Goal: Information Seeking & Learning: Check status

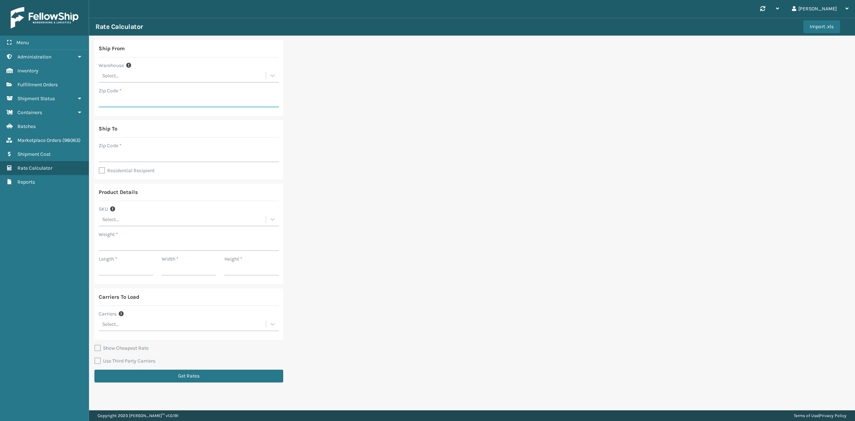
click at [133, 98] on input "Zip Code *" at bounding box center [189, 100] width 180 height 13
click at [111, 152] on input "Zip Code *" at bounding box center [189, 155] width 180 height 13
paste input "59401"
type input "59401"
click at [115, 99] on input "Zip Code *" at bounding box center [189, 100] width 180 height 13
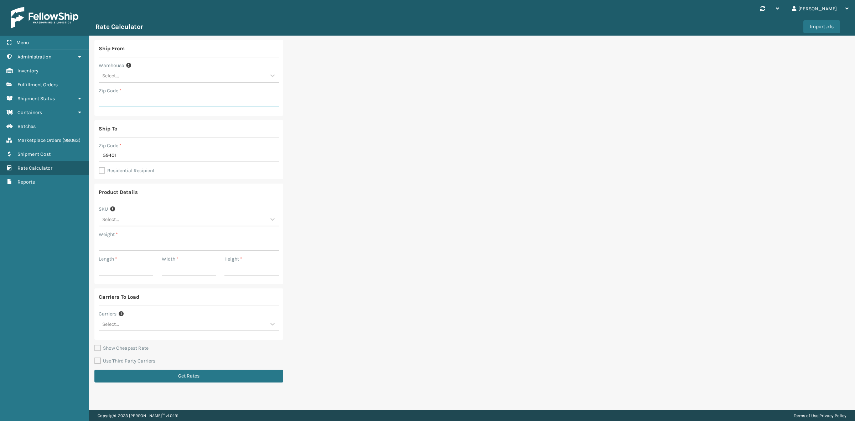
paste input "19007"
type input "19007"
click at [115, 241] on input "Weight *" at bounding box center [189, 244] width 180 height 13
paste input "0.575"
type input "0.575"
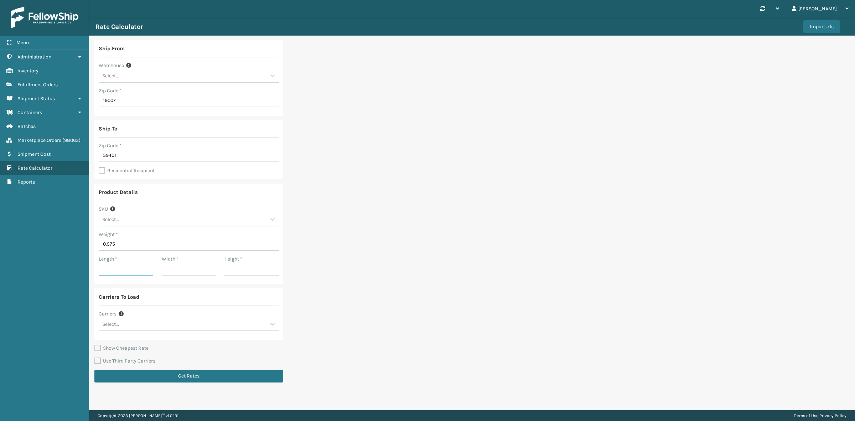
click at [108, 268] on input "Length *" at bounding box center [126, 269] width 55 height 13
paste input "3.94"
type input "3.94"
click at [188, 268] on input "Width *" at bounding box center [189, 269] width 55 height 13
paste input "3.94"
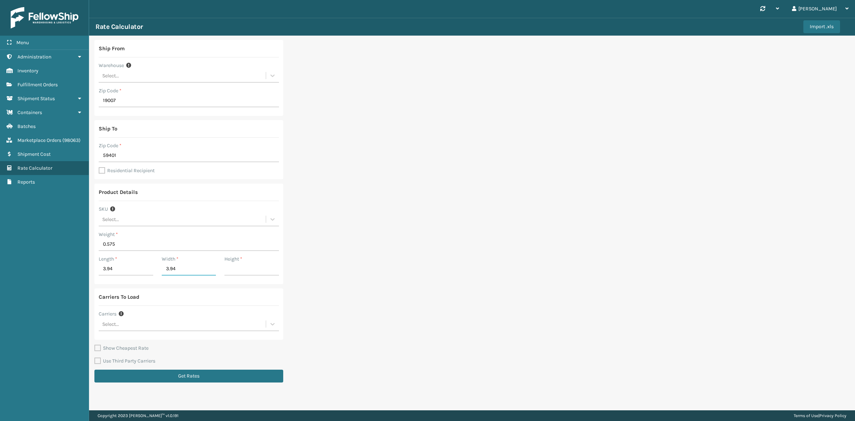
type input "3.94"
click at [238, 268] on input "Height *" at bounding box center [252, 269] width 55 height 13
paste input "4.72"
type input "4.72"
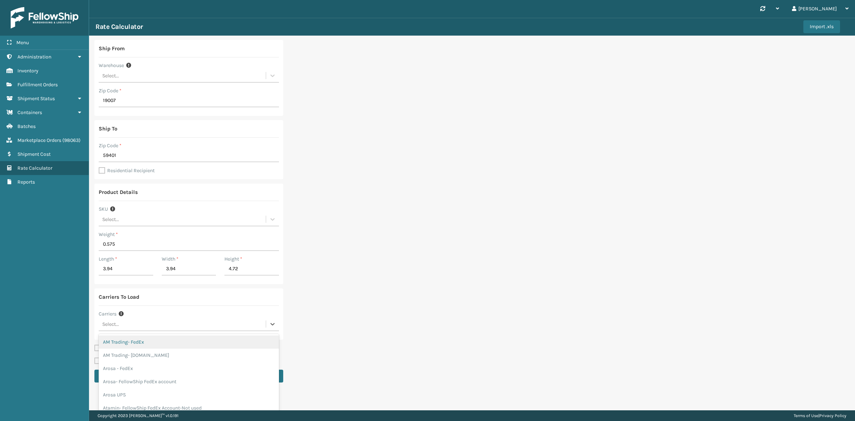
click at [125, 325] on div "Select..." at bounding box center [182, 324] width 167 height 12
paste input "Fellowship FedEx"
type input "Fellowship FedEx"
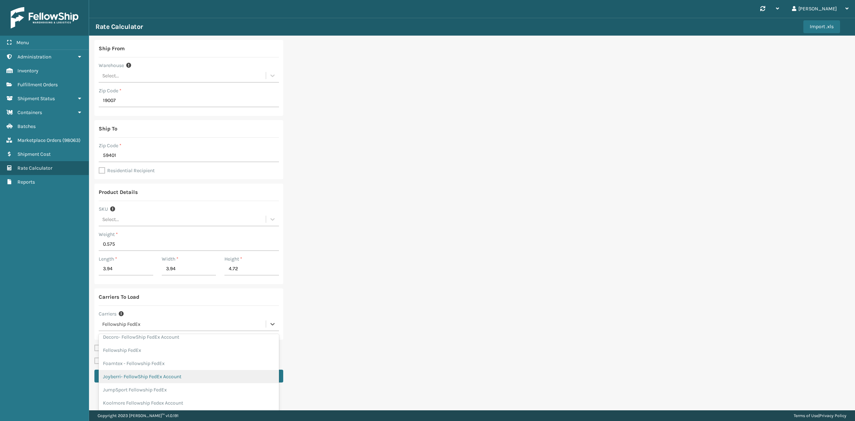
scroll to position [122, 0]
click at [147, 353] on div "Fellowship FedEx" at bounding box center [189, 351] width 180 height 13
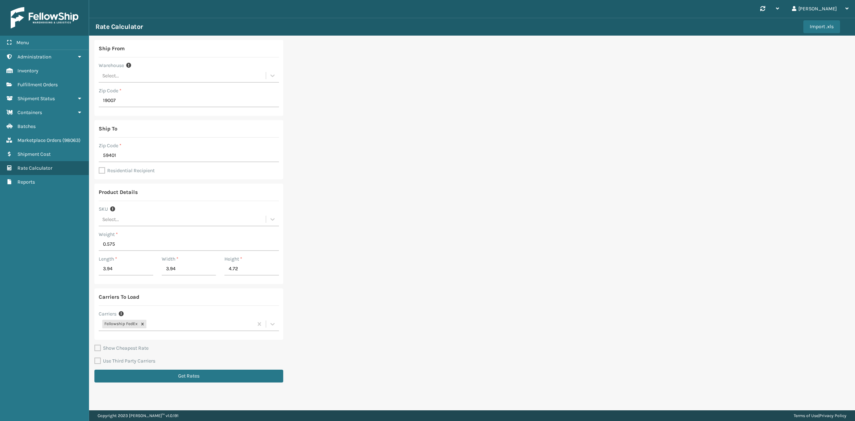
click at [567, 104] on div "Ship From Warehouse Select... Zip Code * 19007 Ship To Zip Code * 59401 Residen…" at bounding box center [472, 213] width 766 height 355
click at [103, 172] on label "Residential Recipient" at bounding box center [127, 171] width 56 height 6
click at [99, 167] on input "Residential Recipient" at bounding box center [99, 166] width 0 height 1
checkbox input "true"
click at [169, 372] on button "Get Rates" at bounding box center [188, 376] width 189 height 13
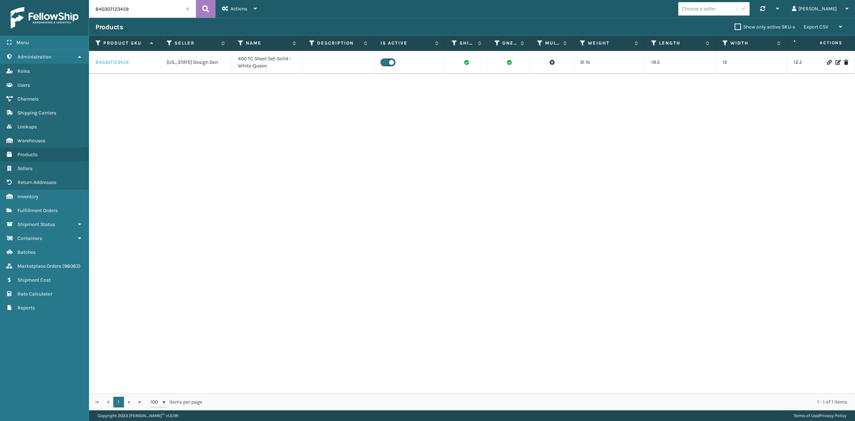
click at [115, 64] on link "840307123459" at bounding box center [112, 62] width 33 height 7
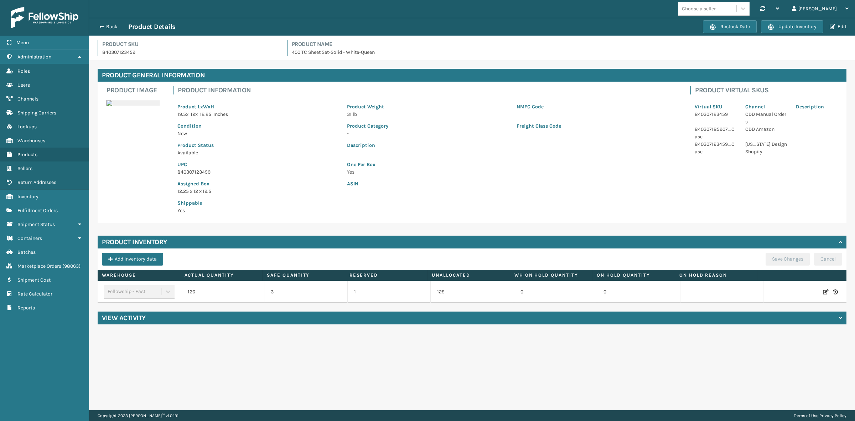
click at [274, 180] on p "Assigned Box" at bounding box center [258, 183] width 161 height 7
click at [833, 291] on icon at bounding box center [835, 291] width 5 height 7
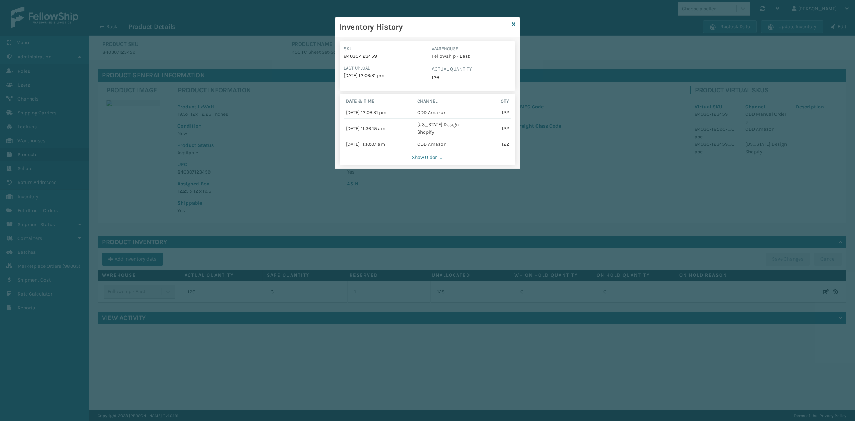
click at [432, 158] on button "Show Older" at bounding box center [428, 157] width 168 height 6
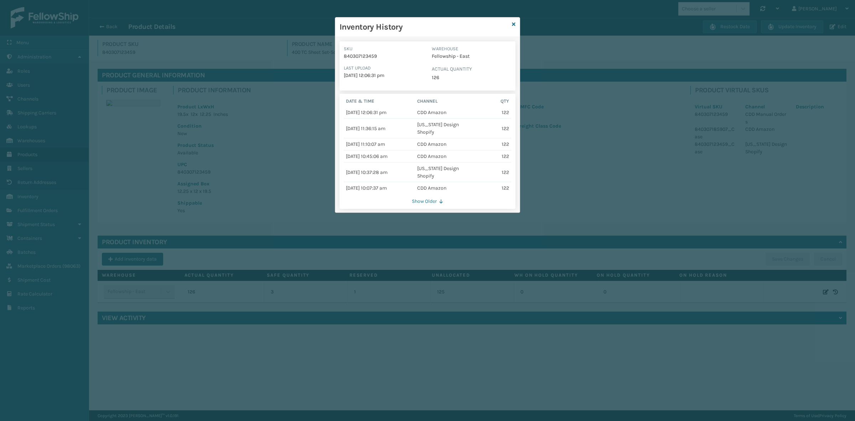
click at [435, 200] on button "Show Older" at bounding box center [428, 201] width 168 height 6
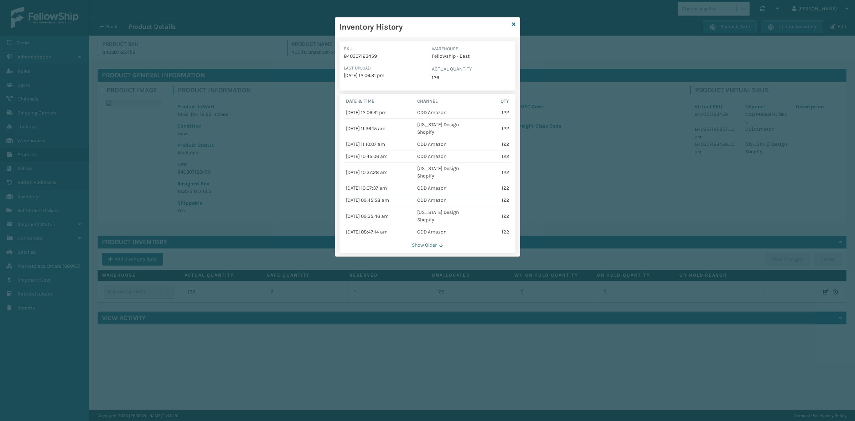
click at [426, 245] on button "Show Older" at bounding box center [428, 245] width 168 height 6
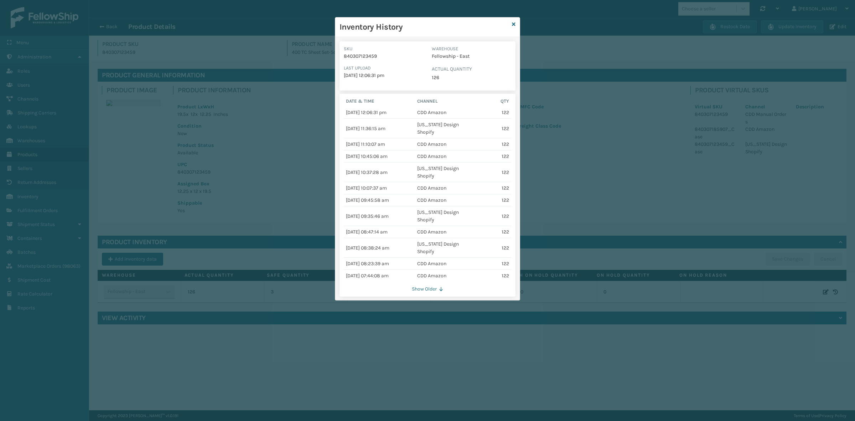
click at [422, 289] on button "Show Older" at bounding box center [428, 289] width 168 height 6
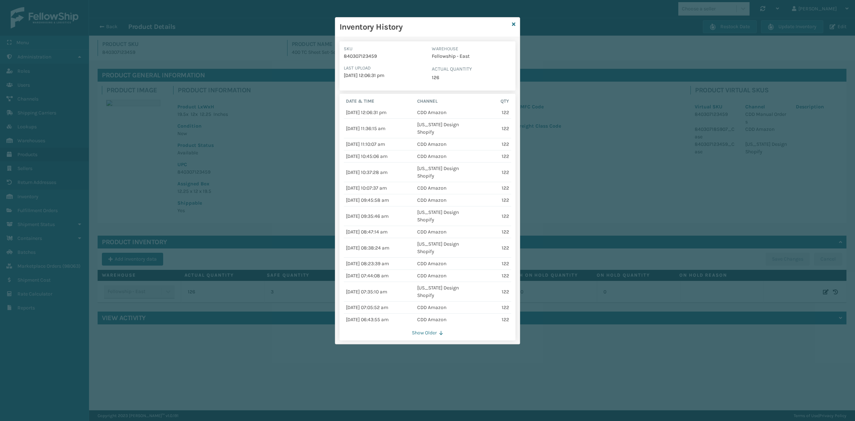
click at [423, 332] on button "Show Older" at bounding box center [428, 333] width 168 height 6
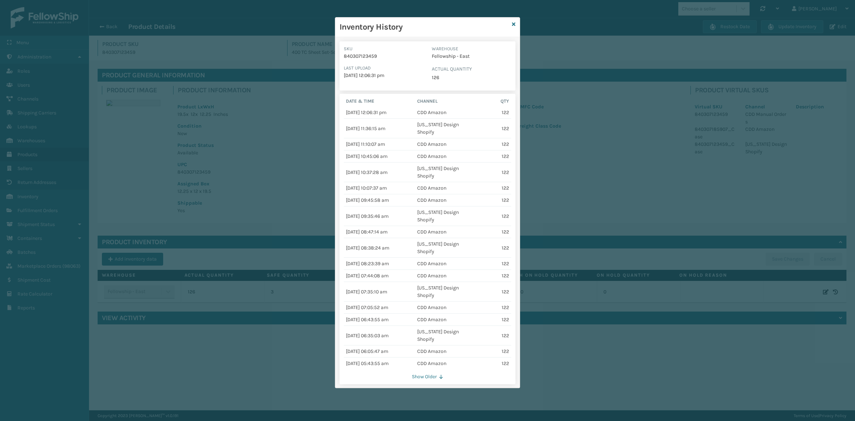
click at [418, 380] on button "Show Older" at bounding box center [428, 377] width 168 height 6
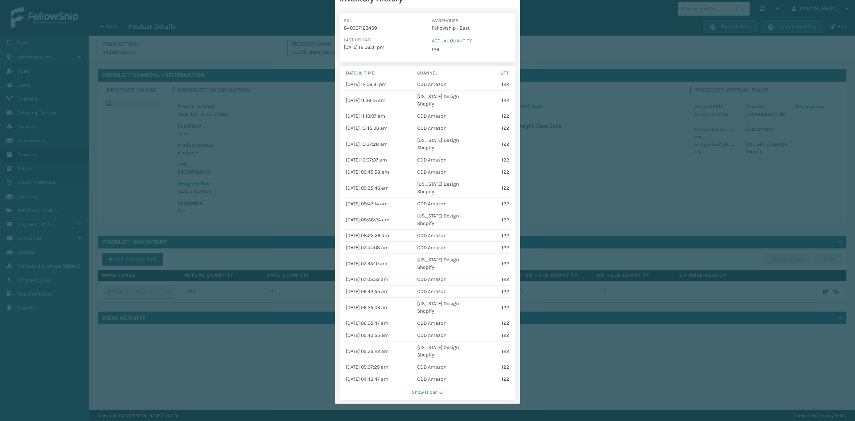
scroll to position [30, 0]
click at [425, 394] on button "Show Older" at bounding box center [428, 392] width 168 height 6
click at [416, 392] on button "Show Older" at bounding box center [428, 392] width 168 height 6
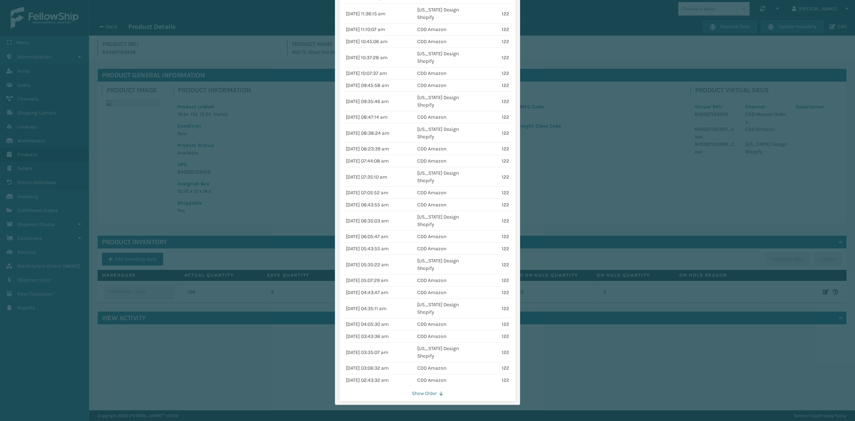
scroll to position [118, 0]
click at [423, 393] on button "Show Older" at bounding box center [428, 392] width 168 height 6
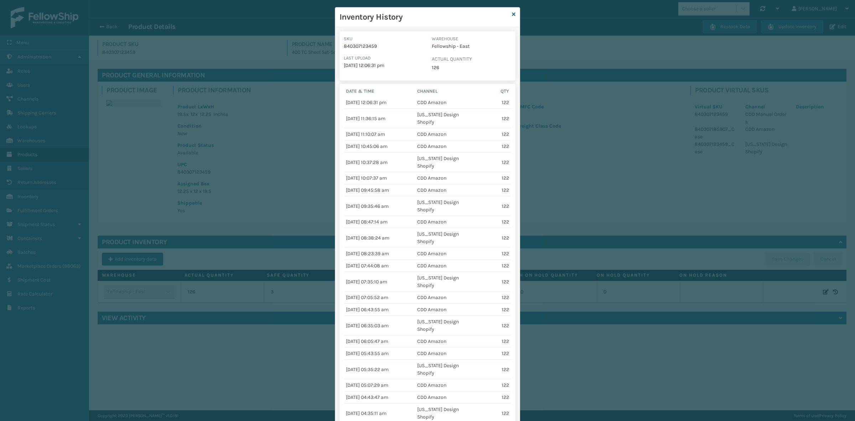
scroll to position [0, 0]
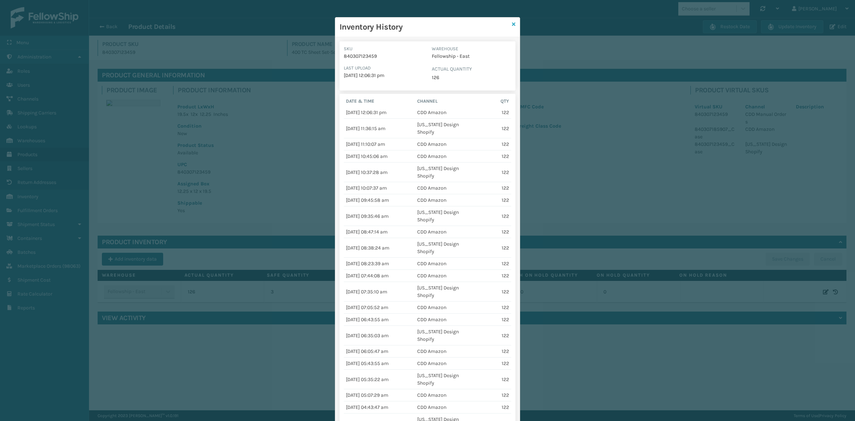
click at [512, 23] on icon at bounding box center [514, 24] width 4 height 5
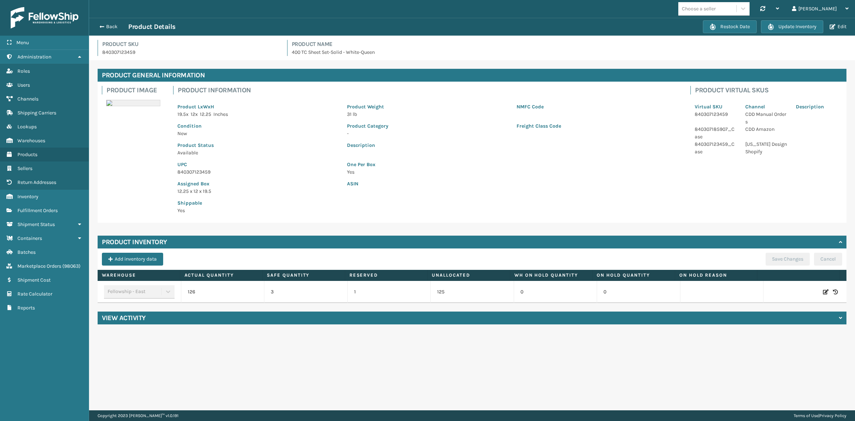
click at [433, 132] on p "-" at bounding box center [427, 133] width 161 height 7
click at [836, 26] on button "Edit" at bounding box center [838, 27] width 21 height 6
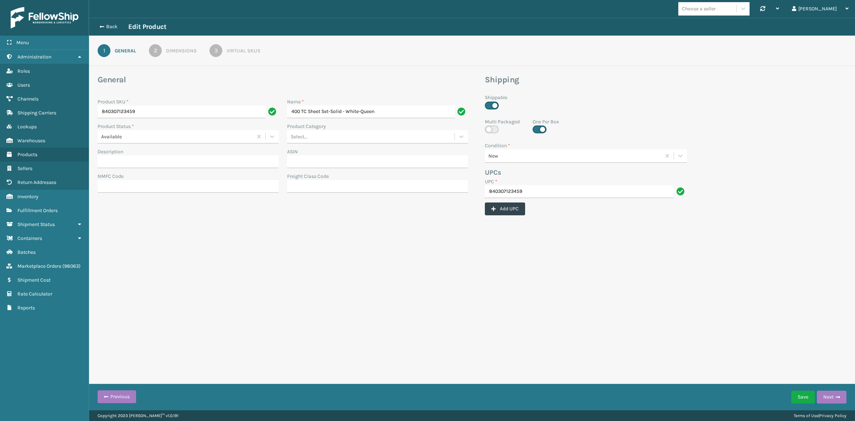
click at [220, 45] on div "3" at bounding box center [216, 50] width 13 height 13
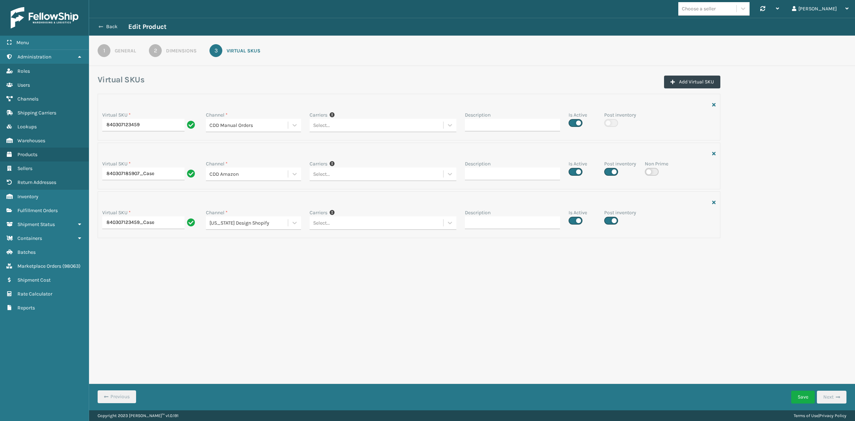
click at [106, 29] on button "Back" at bounding box center [112, 27] width 33 height 6
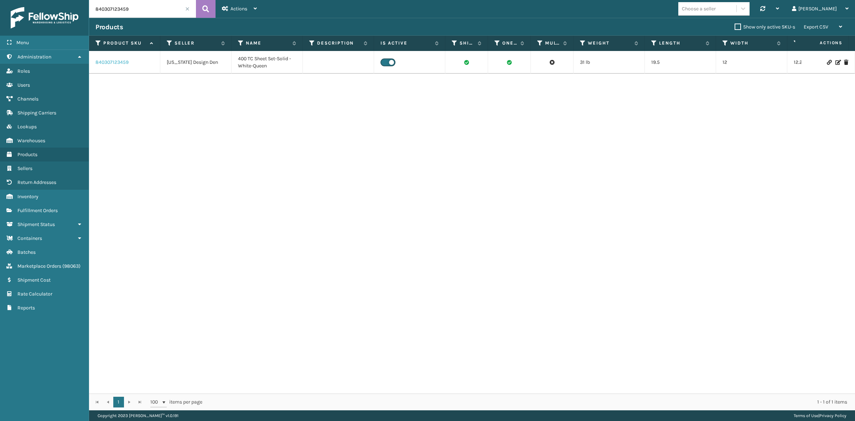
click at [116, 59] on link "840307123459" at bounding box center [112, 62] width 33 height 7
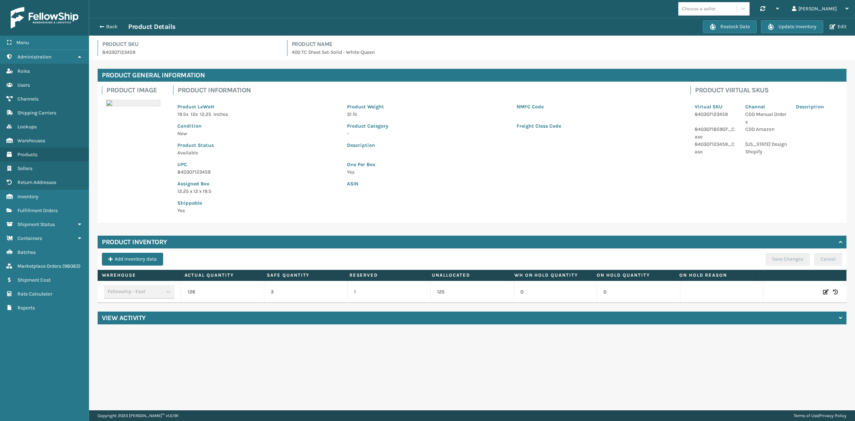
click at [833, 292] on icon at bounding box center [835, 291] width 5 height 7
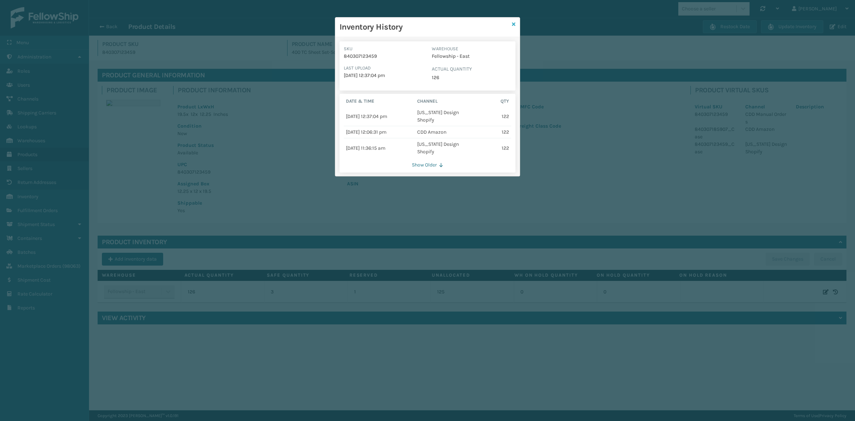
click at [513, 21] on link at bounding box center [514, 24] width 4 height 7
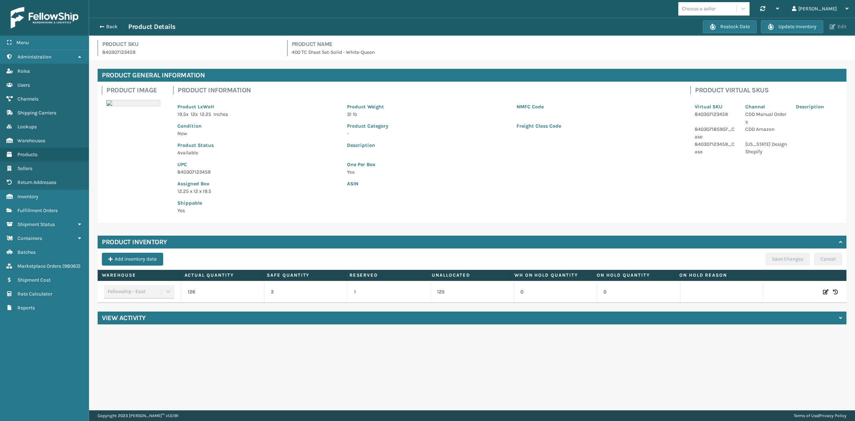
click at [842, 27] on button "Edit" at bounding box center [838, 27] width 21 height 6
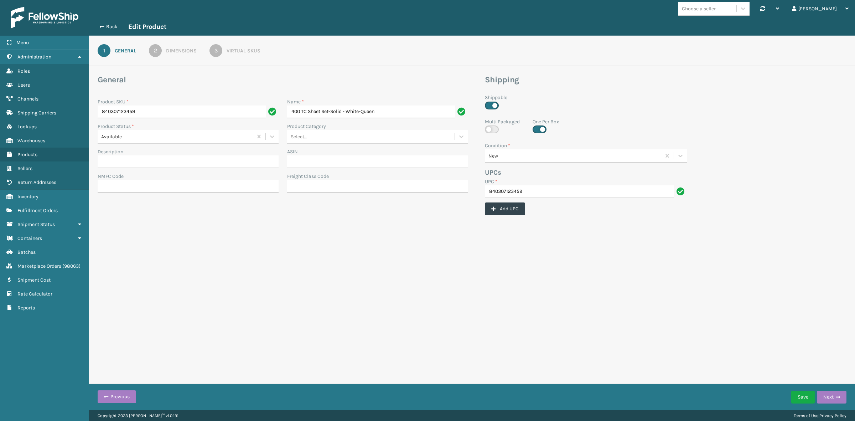
click at [218, 49] on div "3" at bounding box center [216, 50] width 13 height 13
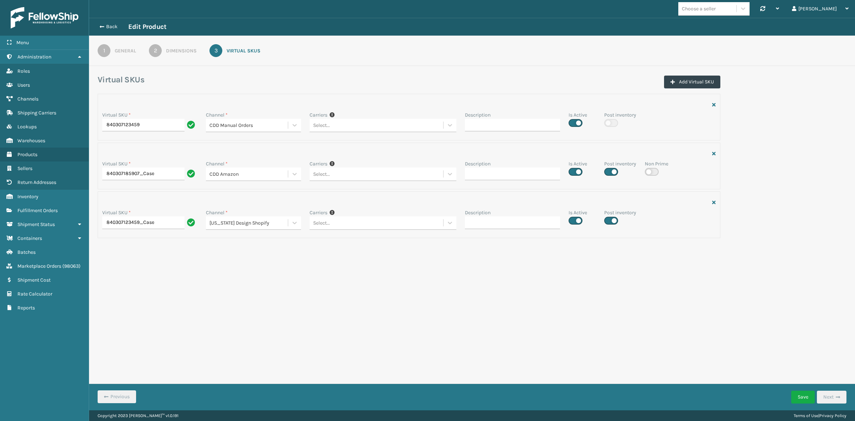
click at [108, 50] on div "1" at bounding box center [104, 50] width 13 height 13
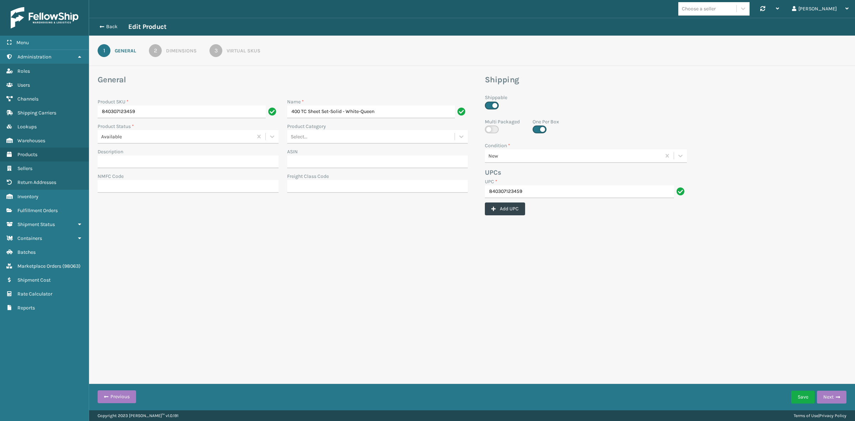
click at [216, 49] on div "3" at bounding box center [216, 50] width 13 height 13
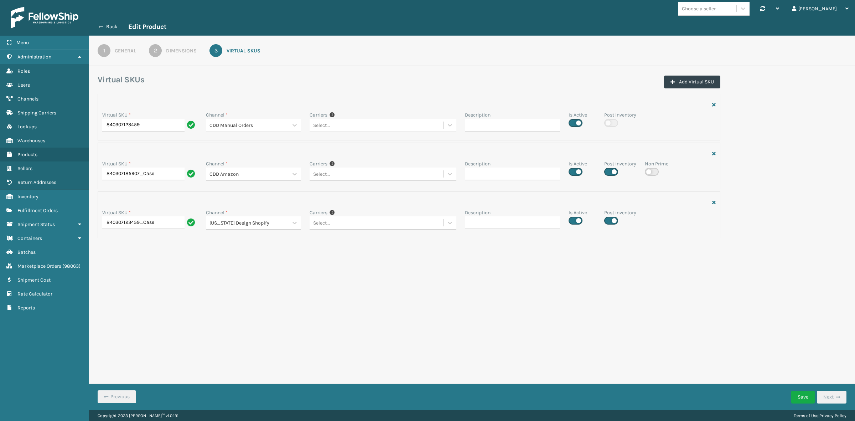
click at [111, 26] on button "Back" at bounding box center [112, 27] width 33 height 6
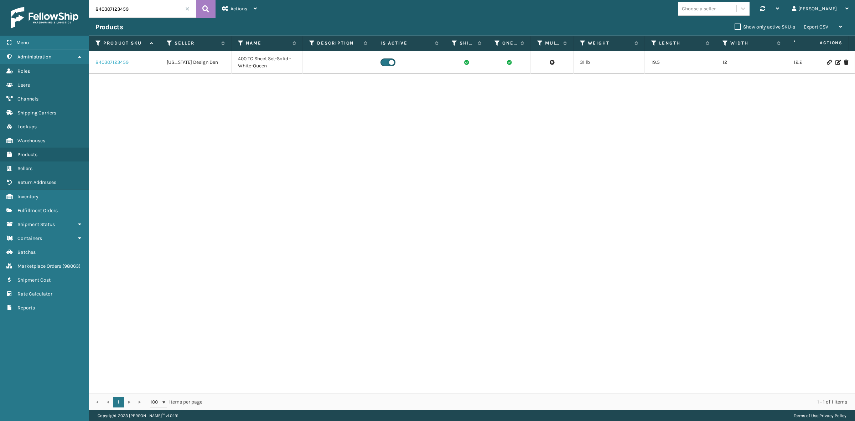
click at [116, 61] on link "840307123459" at bounding box center [112, 62] width 33 height 7
click at [36, 194] on span "Inventory" at bounding box center [27, 197] width 21 height 6
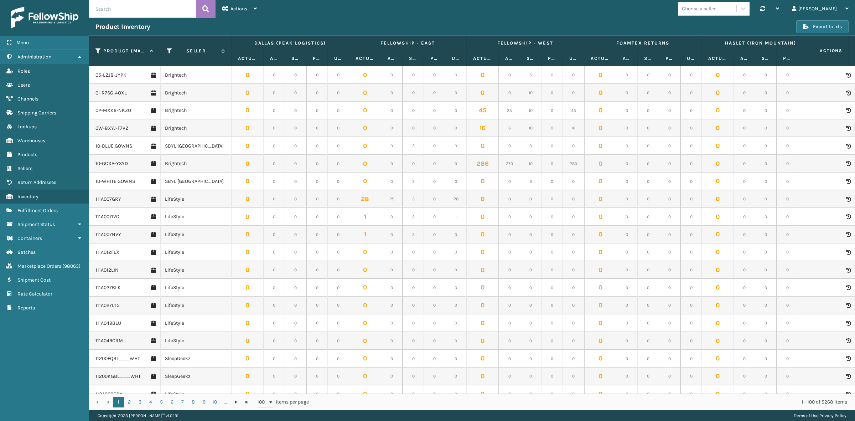
click at [123, 13] on input "text" at bounding box center [142, 9] width 107 height 18
paste input "840307123459"
type input "840307123459"
click at [206, 5] on icon at bounding box center [205, 9] width 7 height 11
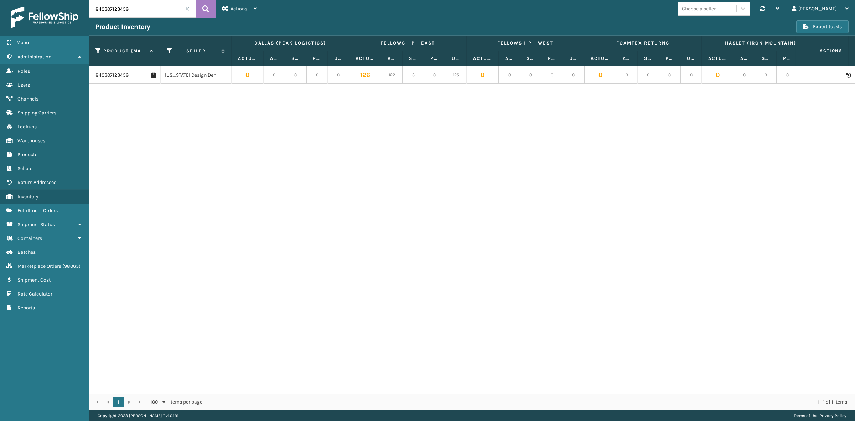
click at [847, 74] on icon at bounding box center [849, 75] width 4 height 5
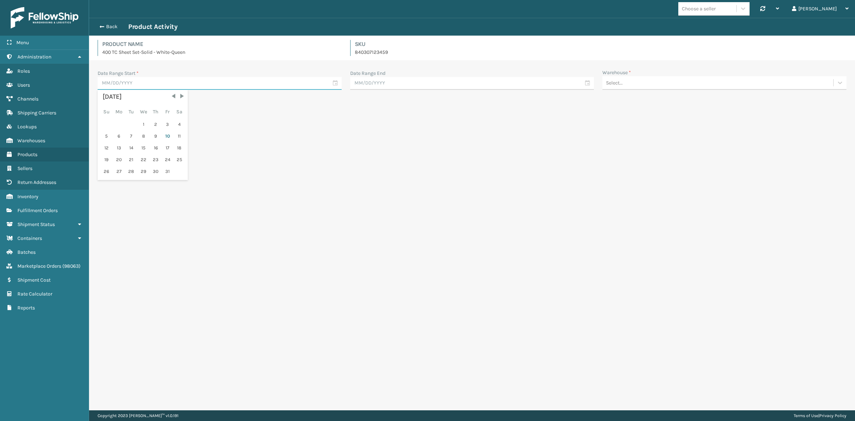
click at [223, 81] on input "text" at bounding box center [220, 83] width 244 height 13
click at [142, 123] on div "1" at bounding box center [144, 124] width 12 height 11
type input "10/01/2025"
click at [412, 83] on input "text" at bounding box center [472, 83] width 244 height 13
click at [417, 133] on div "10" at bounding box center [420, 136] width 11 height 11
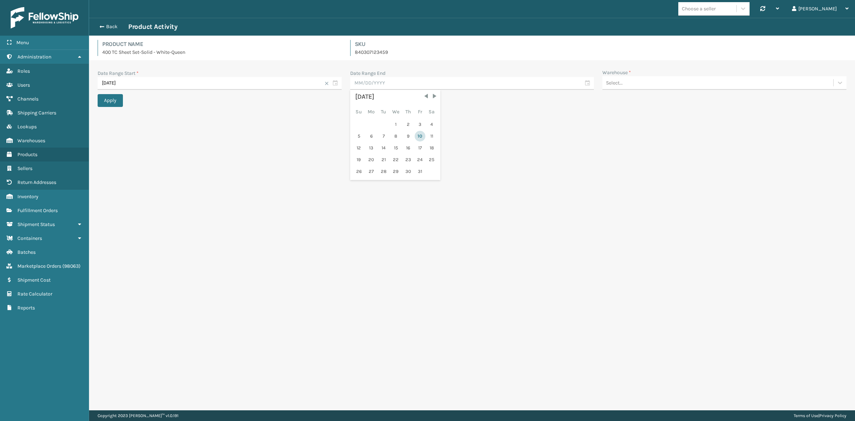
type input "10/10/2025"
click at [644, 86] on div "Select..." at bounding box center [718, 83] width 231 height 12
click at [642, 101] on div "Fellowship - East" at bounding box center [725, 100] width 244 height 13
click at [110, 102] on button "Apply" at bounding box center [110, 100] width 25 height 13
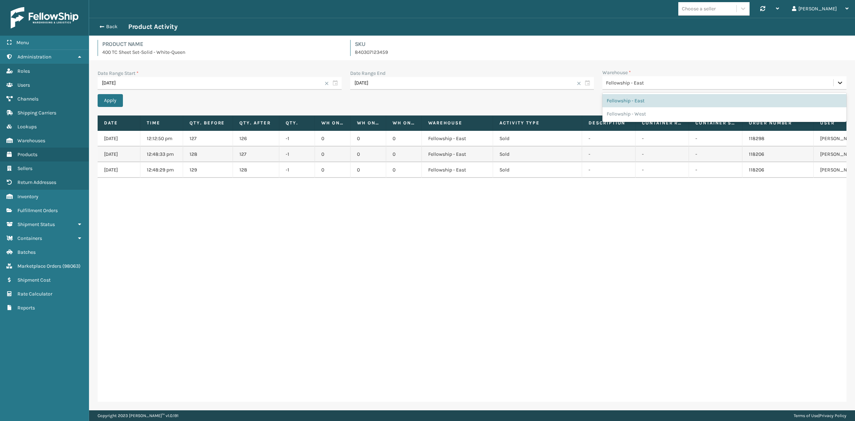
click at [842, 80] on icon at bounding box center [840, 82] width 7 height 7
click at [672, 47] on div "Product Name 400 TC Sheet Set-Solid - White-Queen SKU 840307123459" at bounding box center [472, 50] width 758 height 20
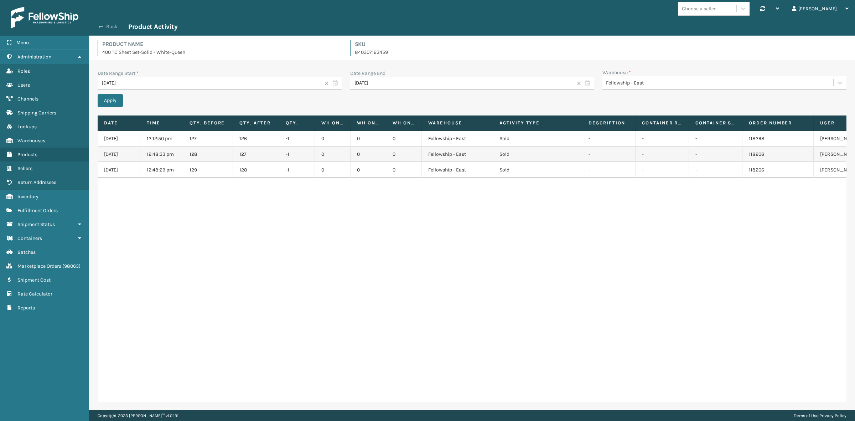
click at [109, 27] on button "Back" at bounding box center [112, 27] width 33 height 6
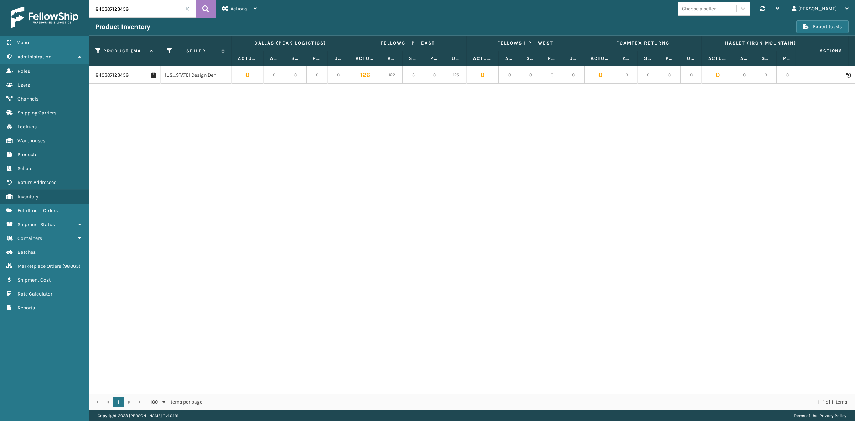
click at [186, 8] on span at bounding box center [187, 9] width 4 height 4
